Goal: Find specific page/section: Find specific page/section

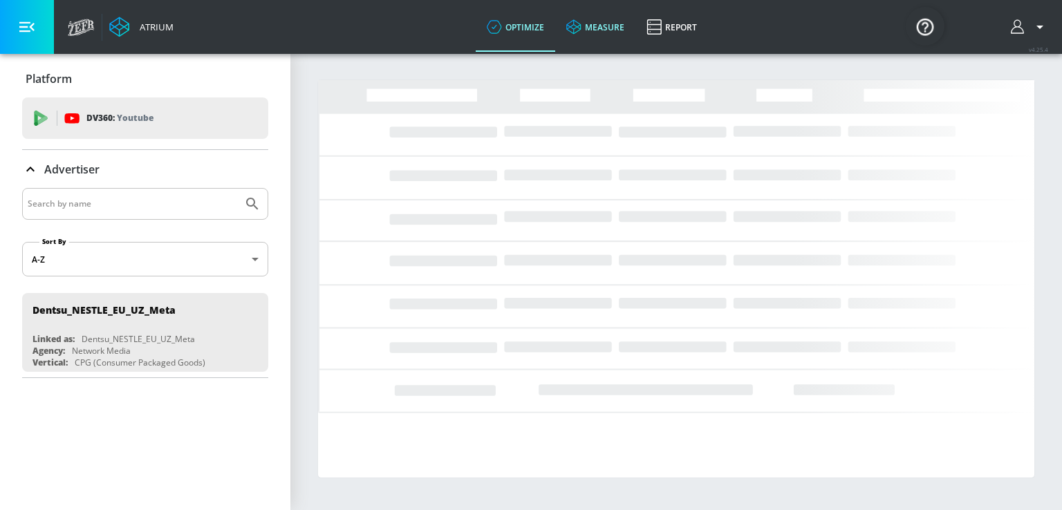
click at [572, 36] on link "measure" at bounding box center [595, 27] width 80 height 50
